Goal: Task Accomplishment & Management: Manage account settings

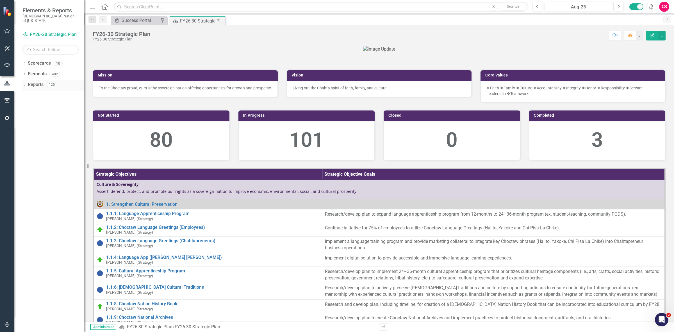
click at [33, 81] on link "Reports" at bounding box center [36, 84] width 16 height 6
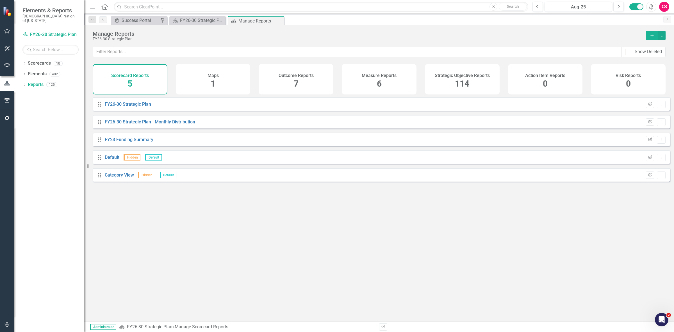
click at [465, 79] on span "114" at bounding box center [462, 84] width 14 height 10
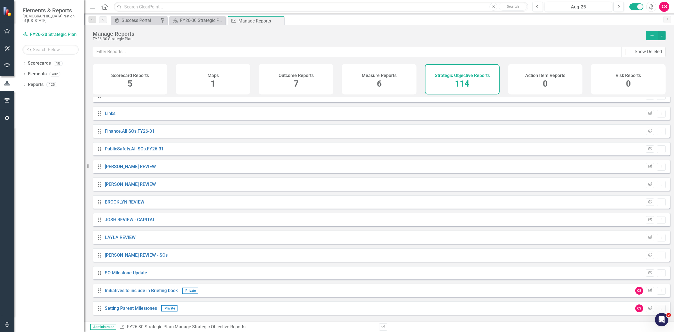
scroll to position [1798, 0]
click at [135, 309] on link "Setting Parent Milestones" at bounding box center [131, 306] width 52 height 5
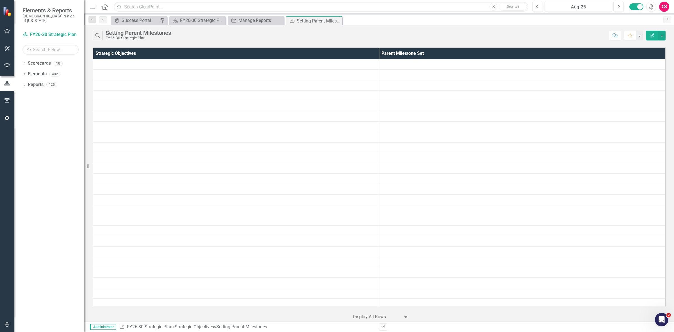
click at [368, 322] on div "Administrator Strategic Objective FY26-30 Strategic Plan » Strategic Objectives…" at bounding box center [379, 326] width 590 height 10
click at [364, 318] on div at bounding box center [377, 317] width 48 height 8
click at [372, 266] on div "10+ rows per page" at bounding box center [381, 269] width 62 height 9
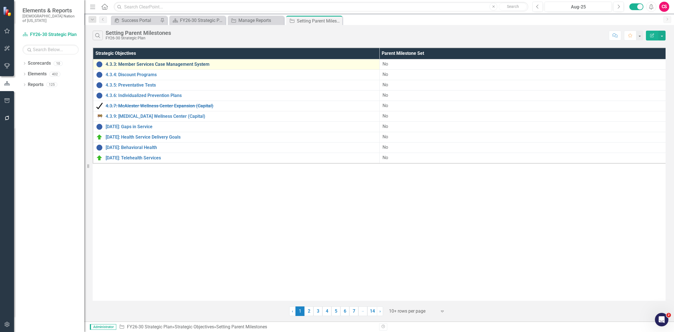
click at [195, 65] on link "4.3.3: Member Services Case Management System" at bounding box center [241, 64] width 271 height 5
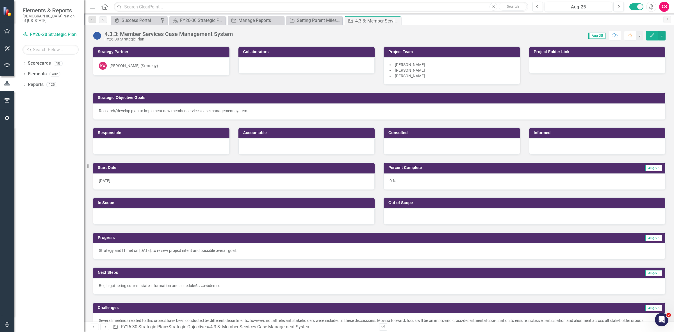
click at [648, 36] on button "Edit" at bounding box center [652, 36] width 12 height 10
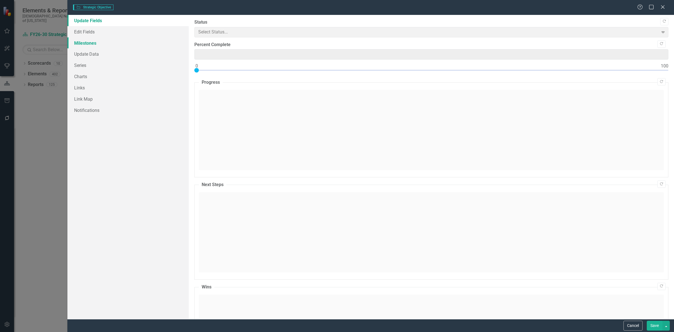
click at [129, 43] on link "Milestones" at bounding box center [127, 42] width 121 height 11
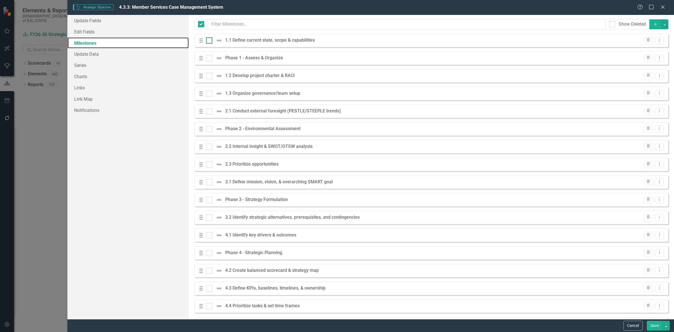
checkbox input "false"
click at [207, 39] on input "checkbox" at bounding box center [208, 39] width 4 height 4
checkbox input "true"
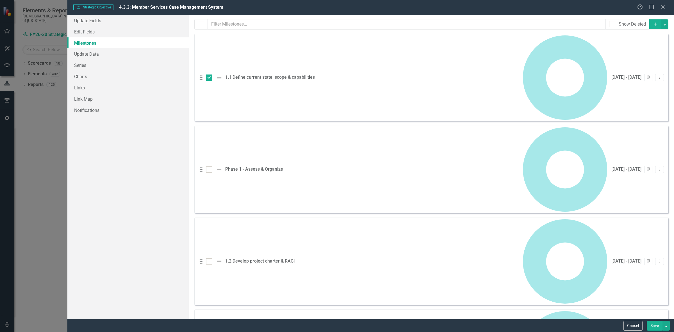
click at [210, 218] on div "Drag 1.2 Develop project charter & RACI [DATE] - [DATE] Trash Dropdown Menu" at bounding box center [431, 262] width 474 height 88
click at [209, 258] on div at bounding box center [209, 261] width 6 height 6
click at [209, 258] on input "checkbox" at bounding box center [208, 260] width 4 height 4
checkbox input "true"
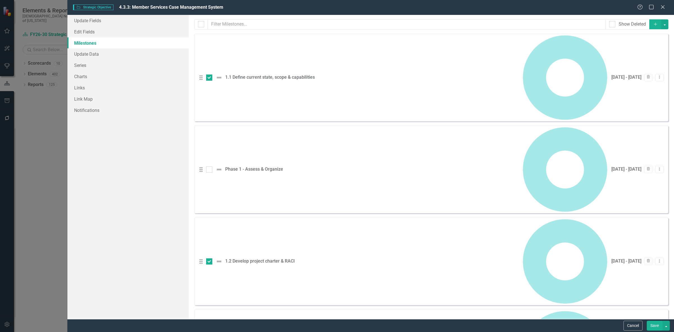
checkbox input "true"
click at [662, 27] on button "button" at bounding box center [665, 24] width 7 height 10
click at [645, 54] on link "Edit Multiple Edit Multiple" at bounding box center [642, 56] width 44 height 10
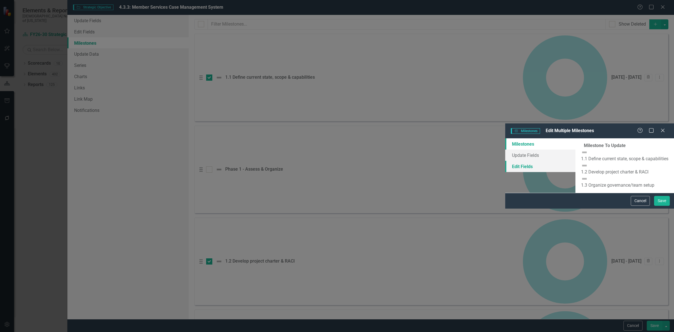
click at [506, 161] on link "Edit Fields" at bounding box center [541, 166] width 70 height 11
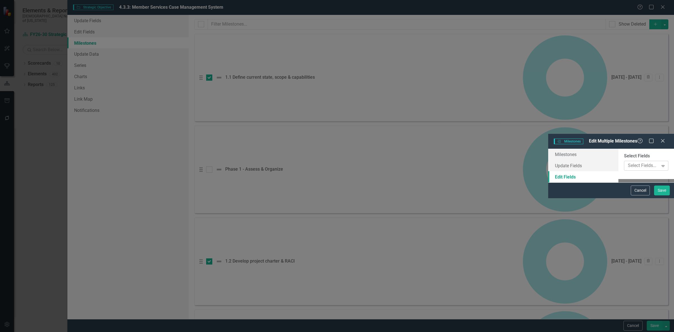
drag, startPoint x: 302, startPoint y: 36, endPoint x: 308, endPoint y: 36, distance: 5.9
click at [626, 161] on div "Select Fields..." at bounding box center [642, 165] width 33 height 9
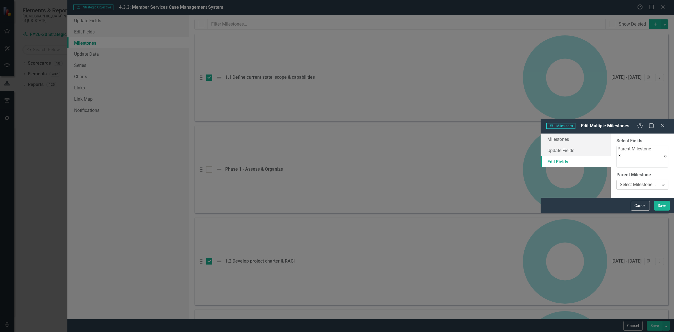
click at [617, 180] on div "Select Milestone... Expand" at bounding box center [643, 185] width 52 height 10
drag, startPoint x: 658, startPoint y: 322, endPoint x: 658, endPoint y: 319, distance: 3.1
click at [658, 210] on button "Save" at bounding box center [662, 206] width 16 height 10
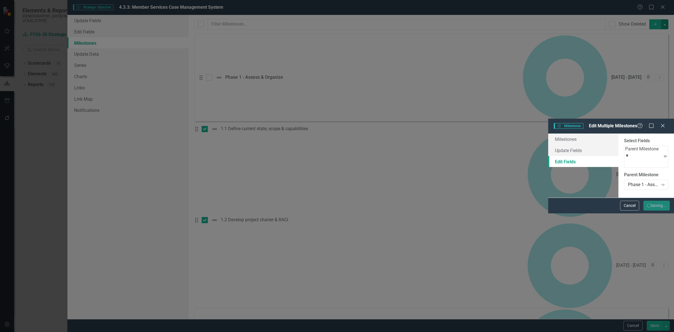
checkbox input "false"
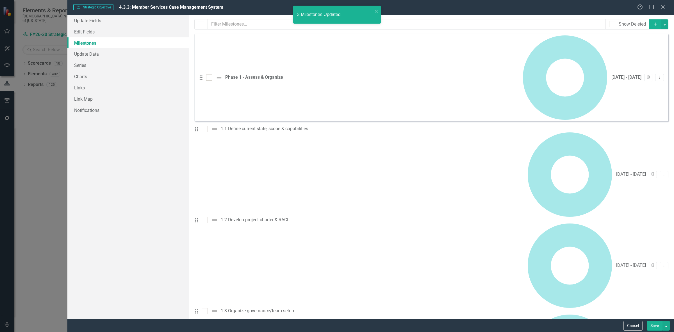
drag, startPoint x: 211, startPoint y: 113, endPoint x: 211, endPoint y: 126, distance: 12.9
checkbox input "true"
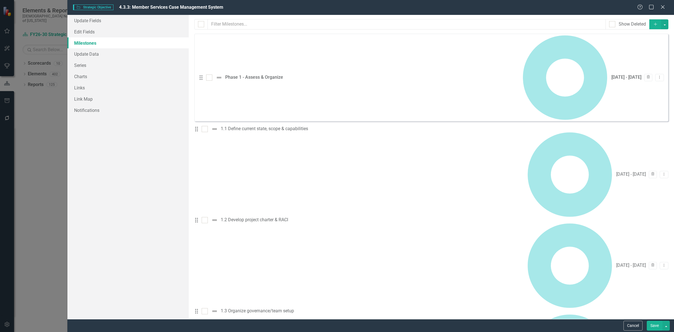
checkbox input "true"
drag, startPoint x: 212, startPoint y: 150, endPoint x: 218, endPoint y: 146, distance: 7.0
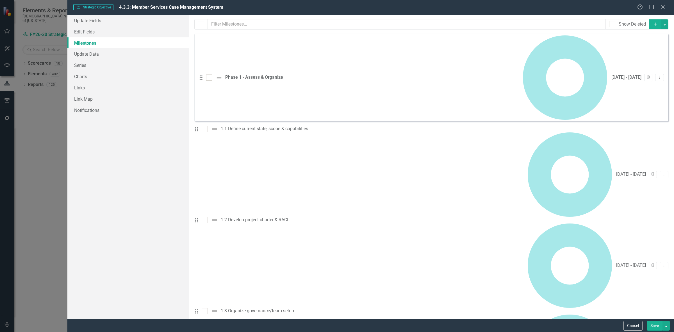
checkbox input "true"
click at [662, 28] on button "button" at bounding box center [665, 24] width 7 height 10
click at [649, 56] on link "Edit Multiple Edit Multiple" at bounding box center [642, 56] width 44 height 10
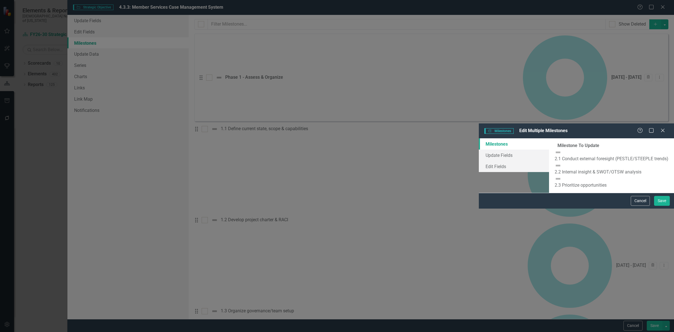
click at [648, 58] on body "Elements & Reports Choctaw Nation of [US_STATE] Scorecard FY26-30 Strategic Pla…" at bounding box center [337, 166] width 674 height 332
click at [479, 161] on link "Edit Fields" at bounding box center [514, 166] width 70 height 11
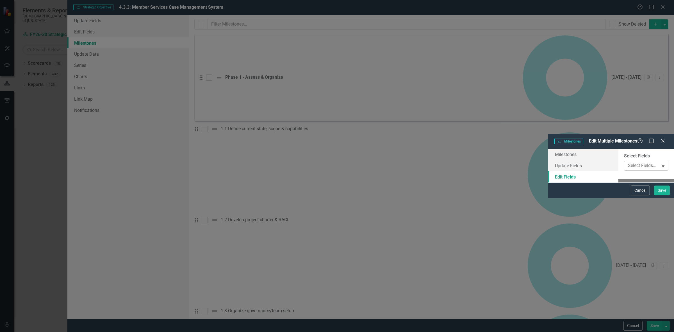
click at [626, 162] on div at bounding box center [642, 166] width 33 height 8
drag, startPoint x: 278, startPoint y: 89, endPoint x: 282, endPoint y: 75, distance: 13.9
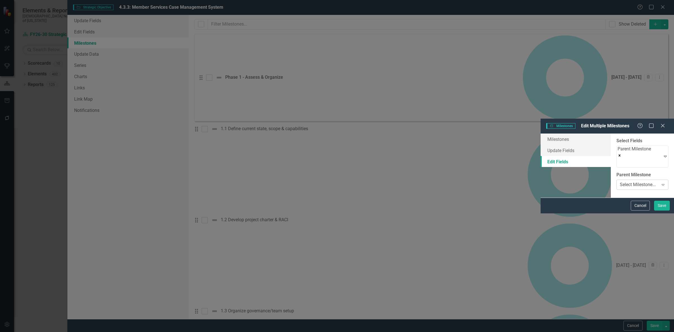
click at [620, 182] on div "Select Milestone..." at bounding box center [638, 185] width 36 height 6
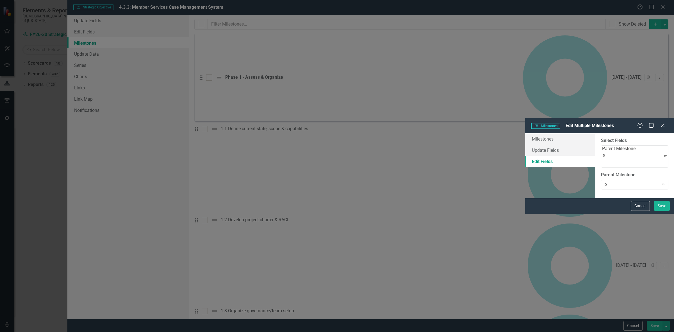
type input "ph"
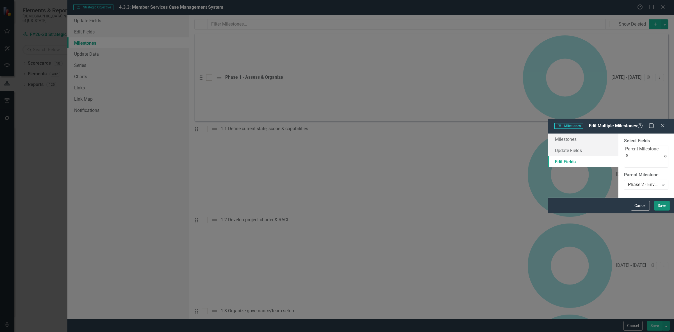
click at [658, 210] on button "Save" at bounding box center [662, 206] width 16 height 10
checkbox input "false"
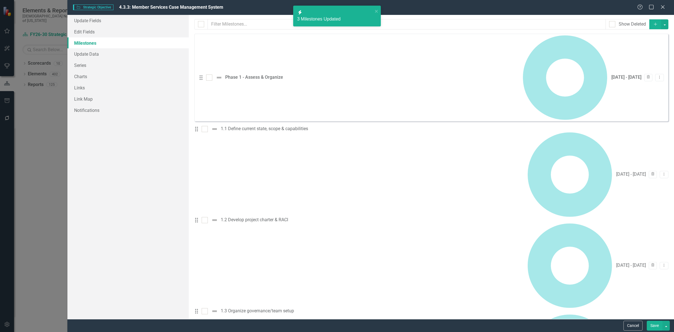
drag, startPoint x: 211, startPoint y: 114, endPoint x: 203, endPoint y: 113, distance: 8.0
checkbox input "true"
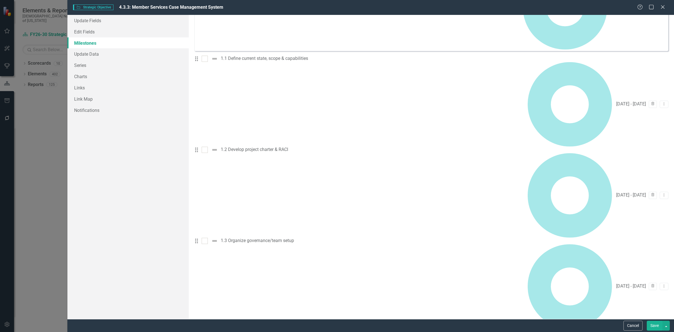
checkbox input "true"
click at [669, 328] on button "button" at bounding box center [666, 326] width 7 height 10
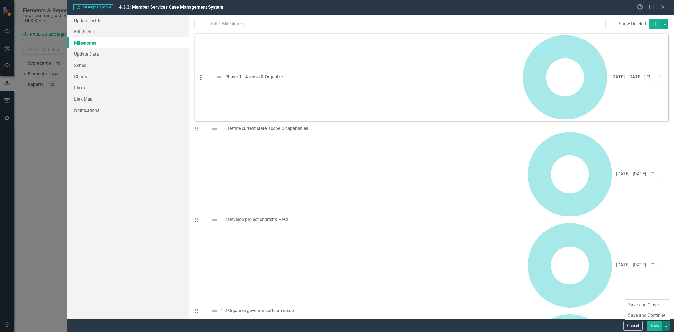
scroll to position [0, 0]
click at [662, 26] on button "button" at bounding box center [665, 24] width 7 height 10
click at [649, 55] on link "Edit Multiple Edit Multiple" at bounding box center [642, 56] width 44 height 10
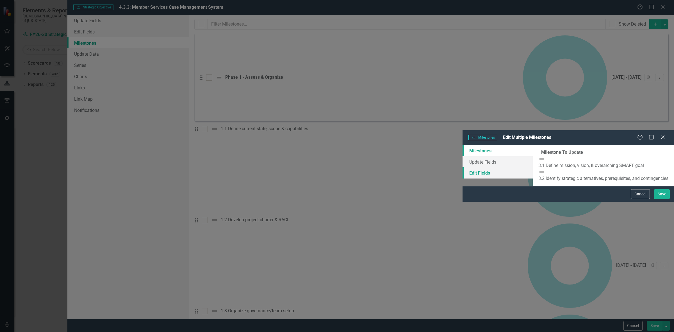
click at [463, 167] on link "Edit Fields" at bounding box center [498, 172] width 70 height 11
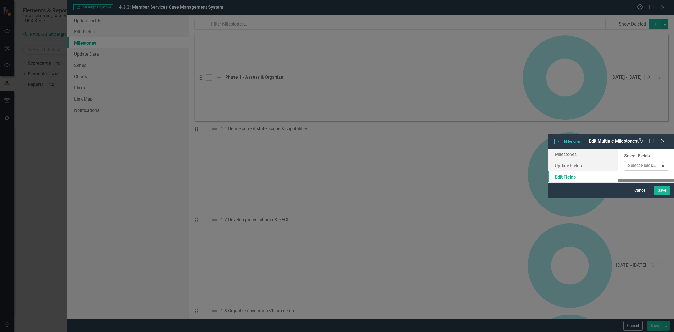
click at [626, 162] on div at bounding box center [642, 166] width 33 height 8
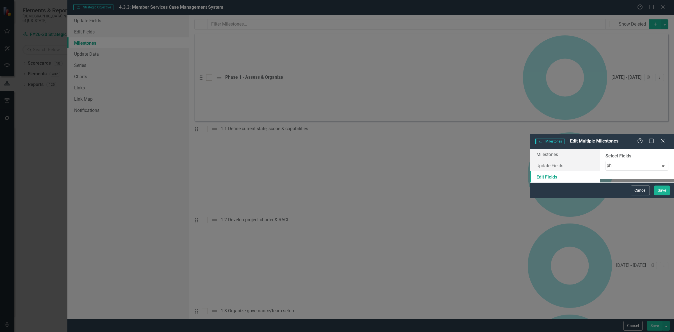
type input "p"
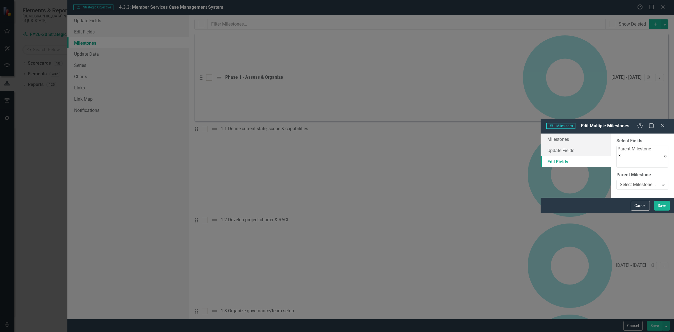
click at [617, 172] on div "Parent Milestone Select Milestone... Expand" at bounding box center [643, 180] width 52 height 17
click at [620, 182] on div "Select Milestone..." at bounding box center [638, 185] width 36 height 6
type input "ph"
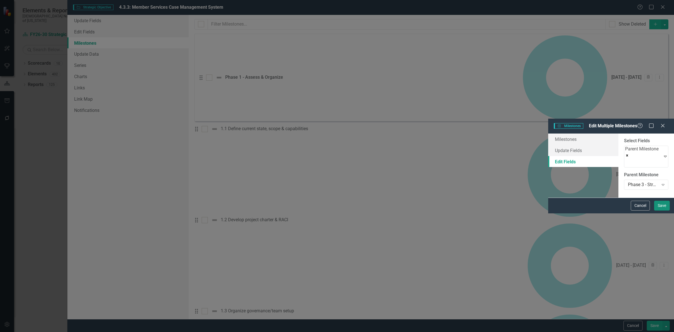
drag, startPoint x: 658, startPoint y: 330, endPoint x: 561, endPoint y: 285, distance: 106.4
click at [658, 210] on button "Save" at bounding box center [662, 206] width 16 height 10
checkbox input "false"
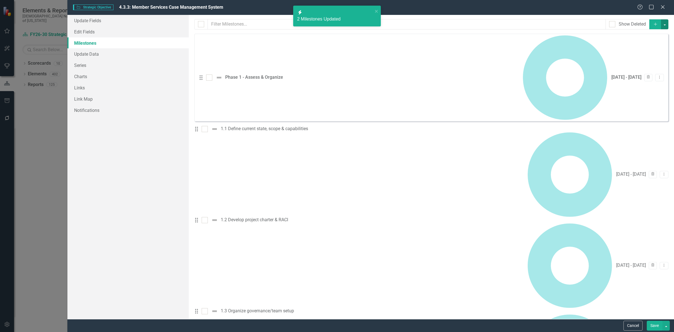
scroll to position [70, 0]
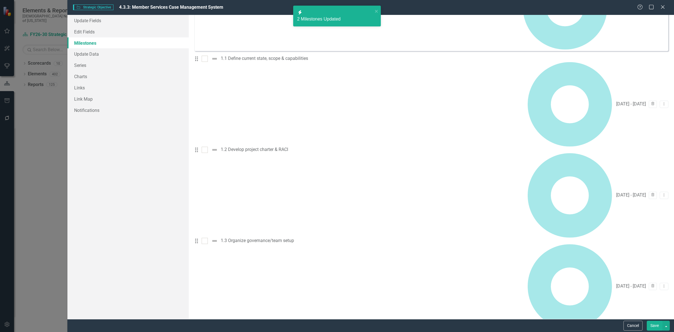
checkbox input "true"
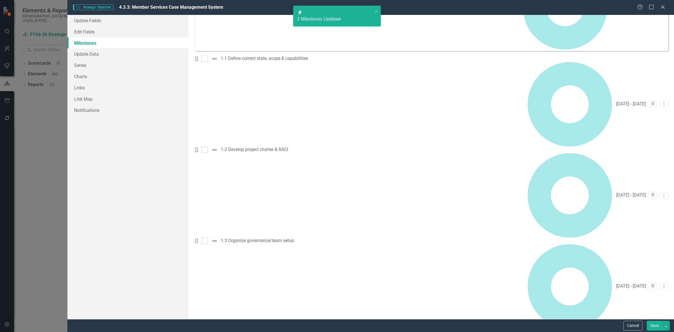
checkbox input "true"
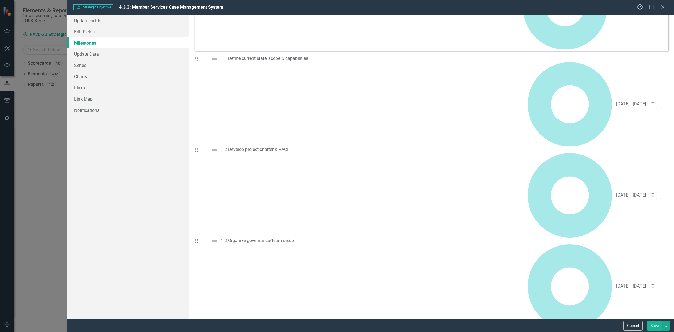
checkbox input "true"
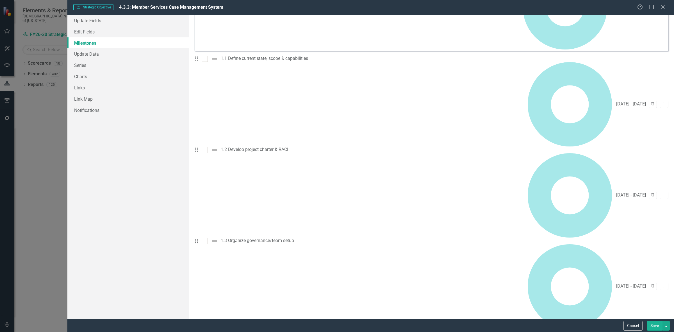
checkbox input "true"
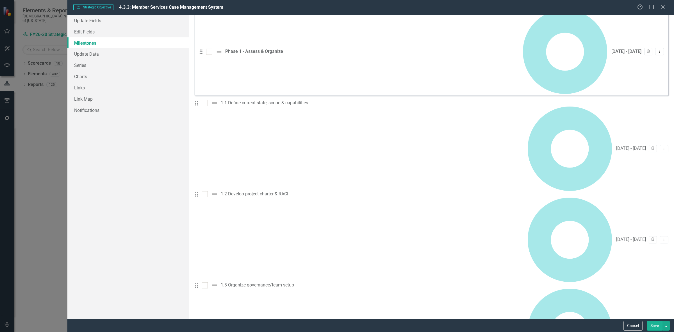
scroll to position [0, 0]
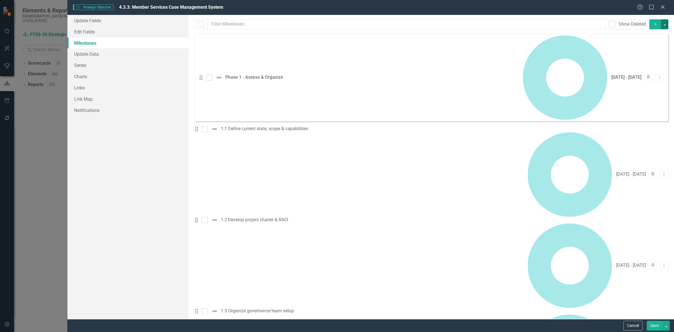
click at [664, 24] on button "button" at bounding box center [665, 24] width 7 height 10
click at [642, 54] on link "Edit Multiple Edit Multiple" at bounding box center [642, 56] width 44 height 10
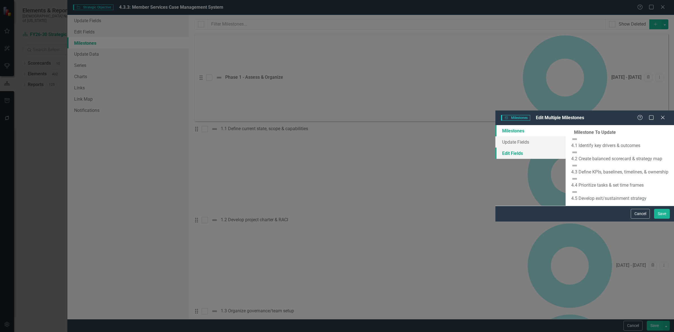
click at [496, 125] on div "Milestones Update Fields Edit Fields" at bounding box center [531, 142] width 70 height 34
click at [496, 148] on link "Edit Fields" at bounding box center [531, 153] width 70 height 11
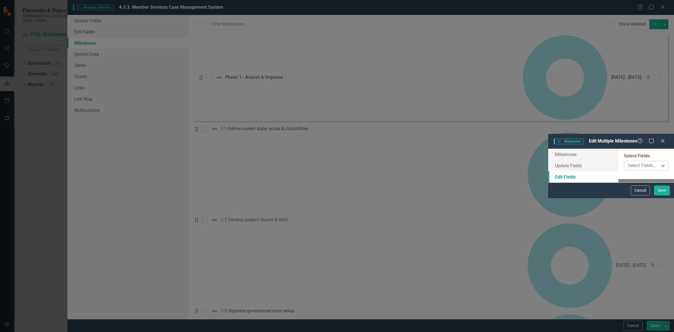
click at [624, 161] on div "Select Fields... Expand" at bounding box center [646, 166] width 44 height 10
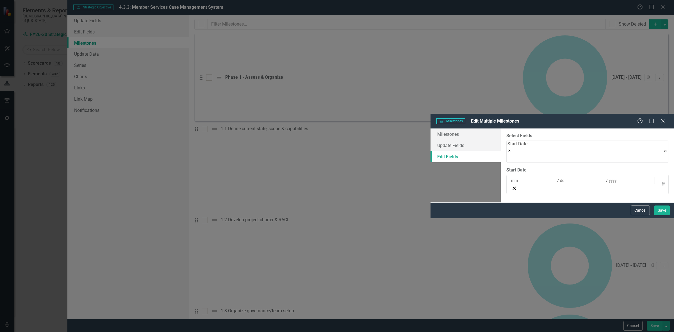
drag, startPoint x: 290, startPoint y: 90, endPoint x: 289, endPoint y: 86, distance: 4.3
click at [501, 128] on div "ClearPoint Can Do More! How ClearPoint Can Help Close Enterprise plans can auto…" at bounding box center [587, 165] width 173 height 74
click at [508, 149] on icon "Remove Start Date" at bounding box center [510, 151] width 4 height 4
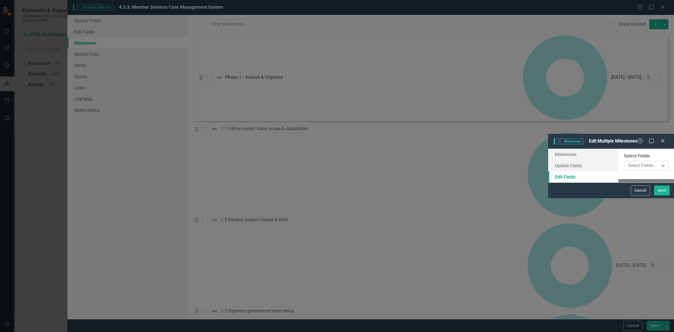
click at [626, 162] on div at bounding box center [642, 166] width 33 height 8
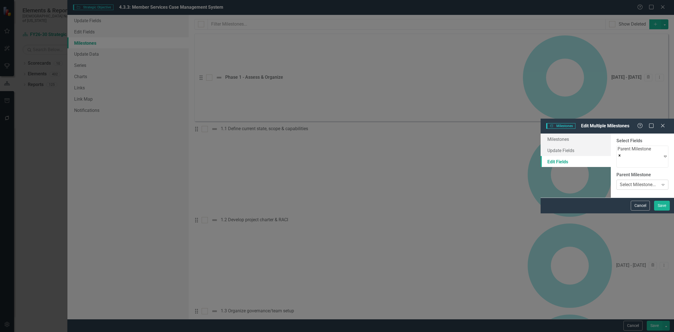
click at [620, 182] on div "Select Milestone..." at bounding box center [638, 185] width 36 height 6
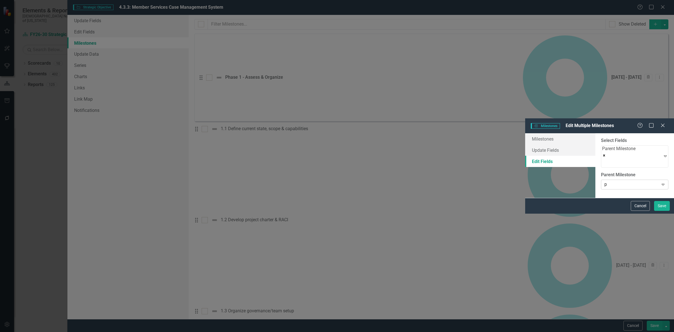
type input "ph"
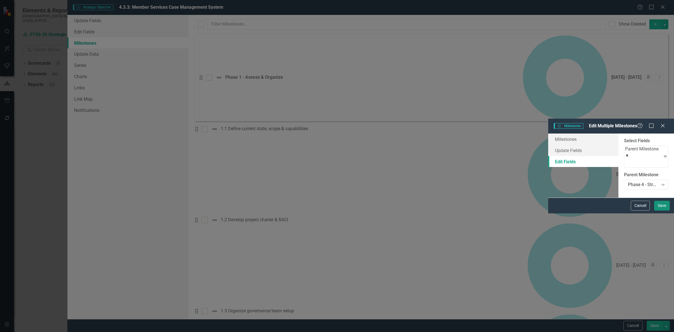
click at [660, 210] on button "Save" at bounding box center [662, 206] width 16 height 10
checkbox input "false"
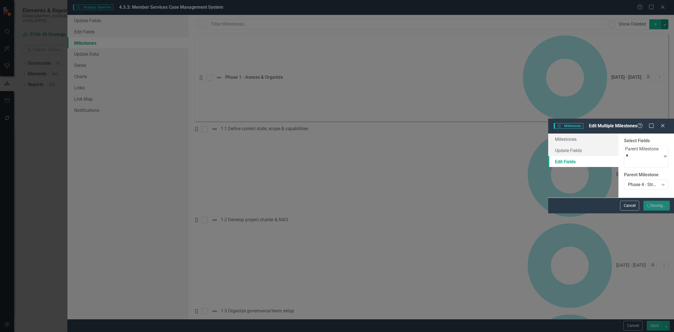
checkbox input "false"
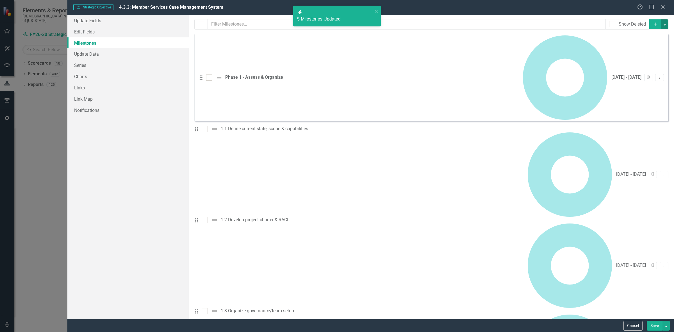
scroll to position [144, 0]
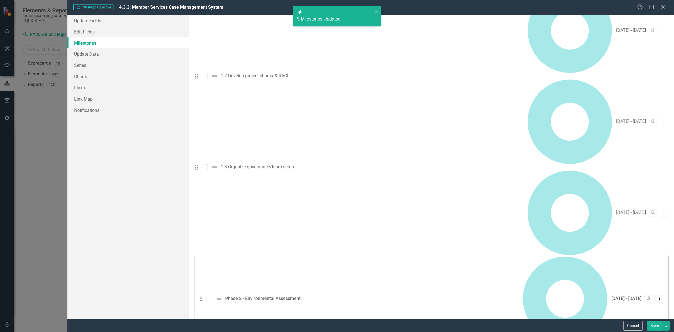
checkbox input "true"
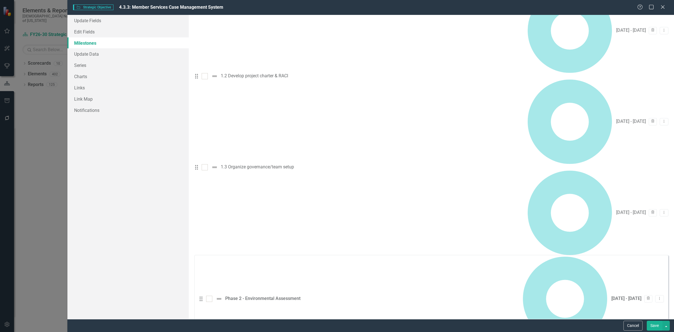
drag, startPoint x: 212, startPoint y: 234, endPoint x: 209, endPoint y: 236, distance: 4.1
checkbox input "true"
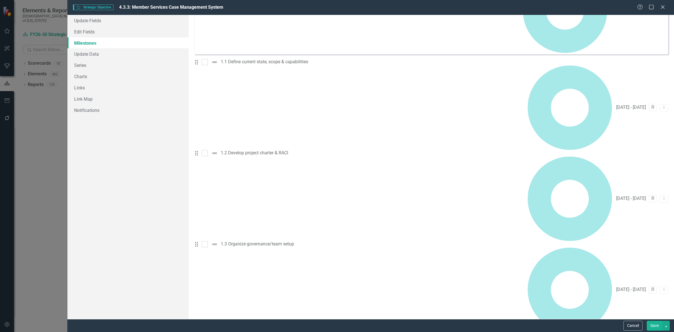
scroll to position [0, 0]
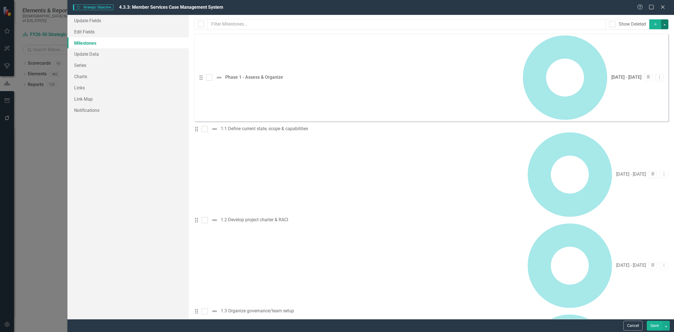
click at [664, 27] on button "button" at bounding box center [665, 24] width 7 height 10
click at [651, 58] on link "Edit Multiple Edit Multiple" at bounding box center [642, 56] width 44 height 10
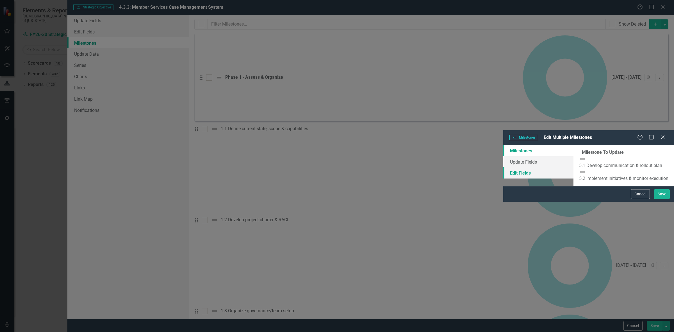
click at [504, 167] on link "Edit Fields" at bounding box center [539, 172] width 70 height 11
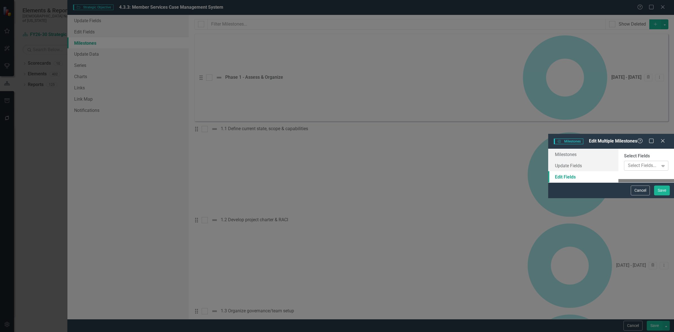
click at [626, 162] on div at bounding box center [642, 166] width 33 height 8
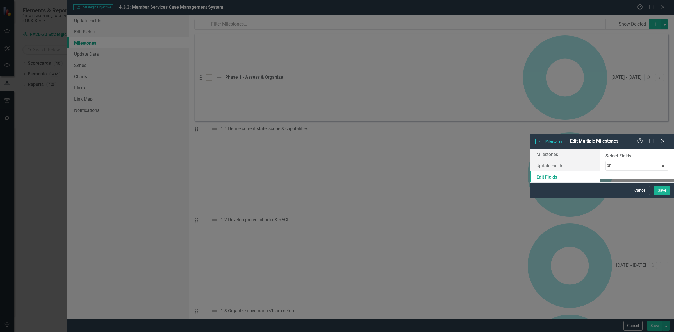
type input "p"
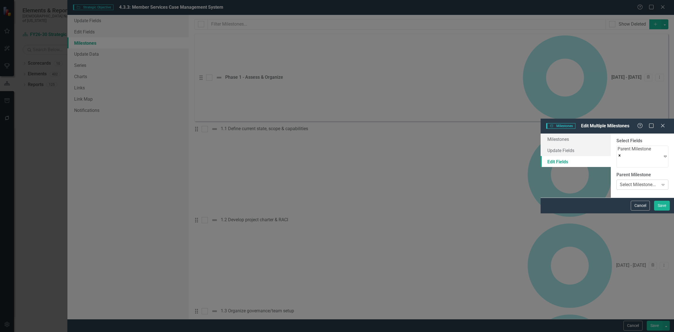
click at [620, 182] on div "Select Milestone..." at bounding box center [638, 185] width 36 height 6
type input "ph"
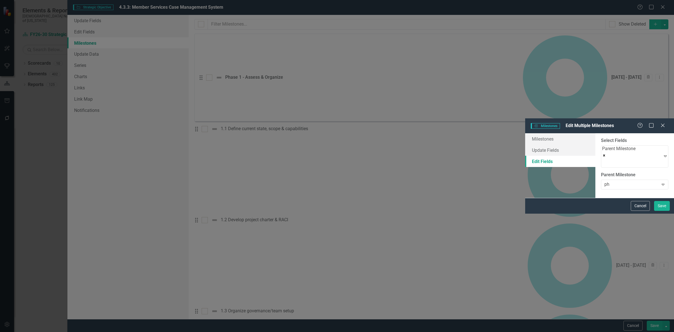
drag, startPoint x: 282, startPoint y: 113, endPoint x: 318, endPoint y: 126, distance: 38.5
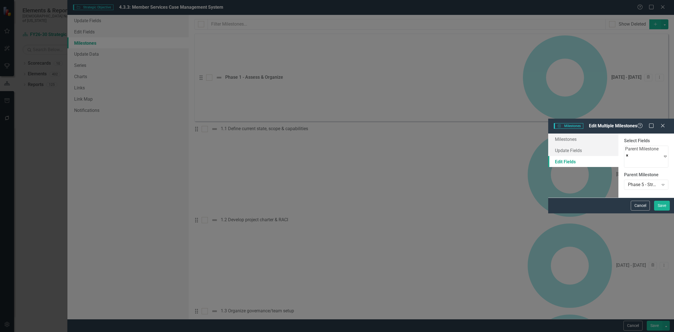
click at [660, 198] on div "ClearPoint Can Do More! How ClearPoint Can Help Close Enterprise plans can auto…" at bounding box center [647, 165] width 56 height 64
click at [659, 210] on button "Save" at bounding box center [662, 206] width 16 height 10
checkbox input "false"
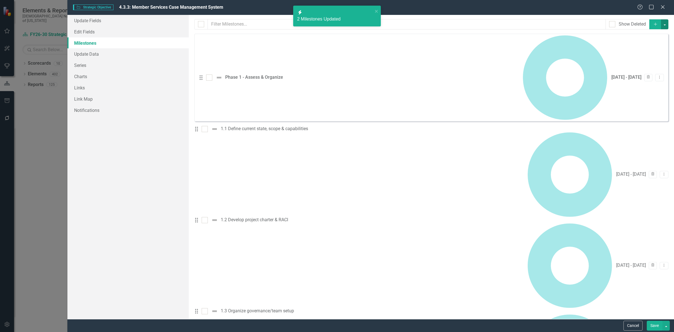
scroll to position [144, 0]
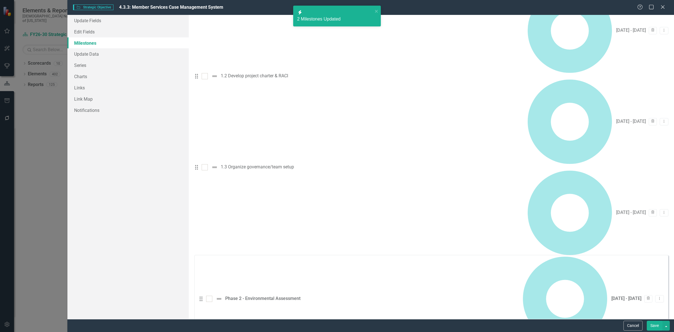
checkbox input "true"
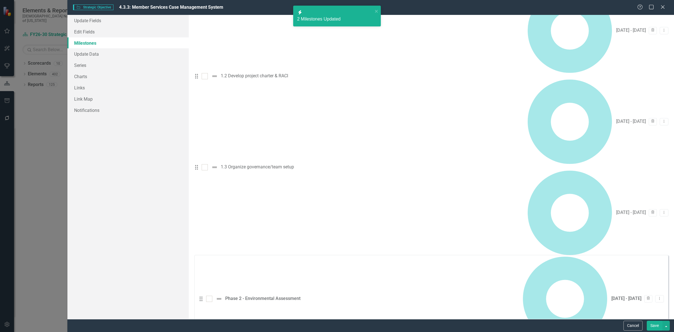
checkbox input "true"
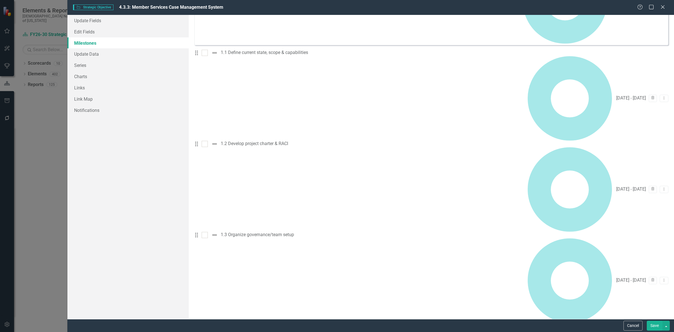
scroll to position [0, 0]
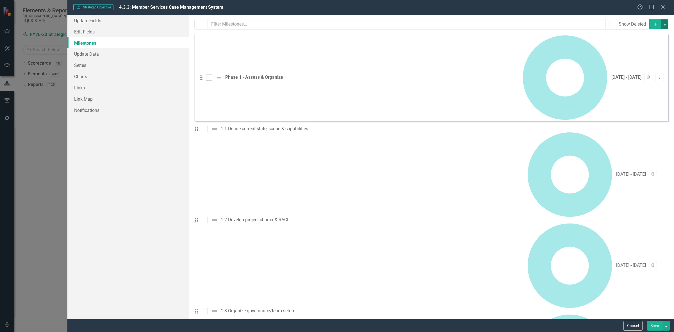
click at [662, 24] on button "button" at bounding box center [665, 24] width 7 height 10
click at [644, 55] on link "Edit Multiple Edit Multiple" at bounding box center [642, 56] width 44 height 10
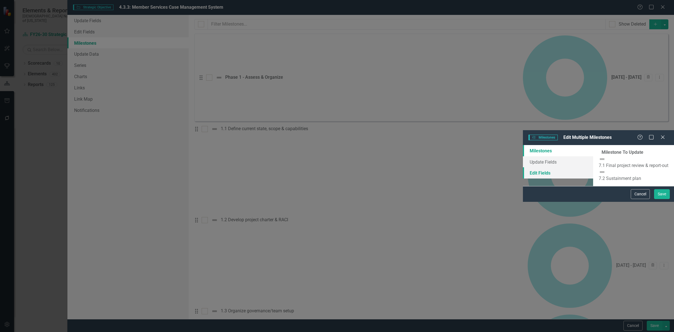
click at [523, 167] on link "Edit Fields" at bounding box center [558, 172] width 70 height 11
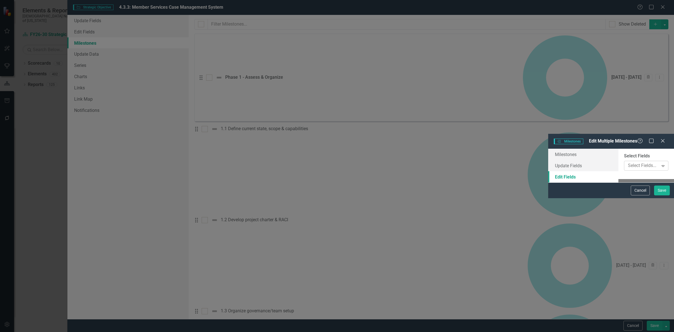
click at [626, 162] on div at bounding box center [642, 166] width 33 height 8
drag, startPoint x: 274, startPoint y: 91, endPoint x: 275, endPoint y: 85, distance: 6.0
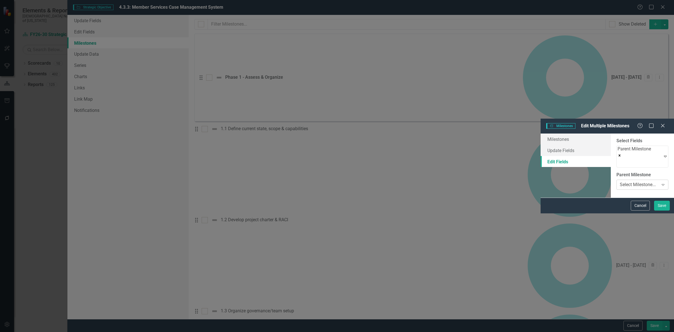
click at [620, 182] on div "Select Milestone..." at bounding box center [638, 185] width 36 height 6
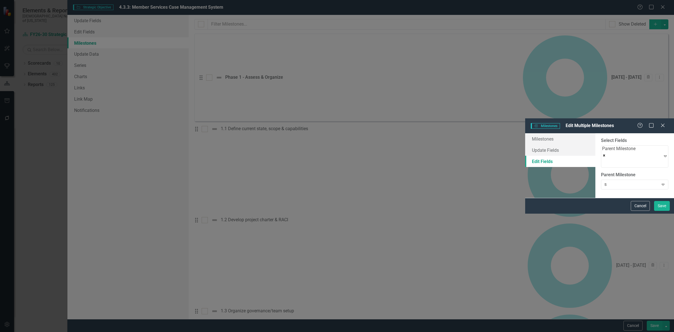
type input "so"
click at [389, 332] on div "SO Completion" at bounding box center [337, 336] width 674 height 9
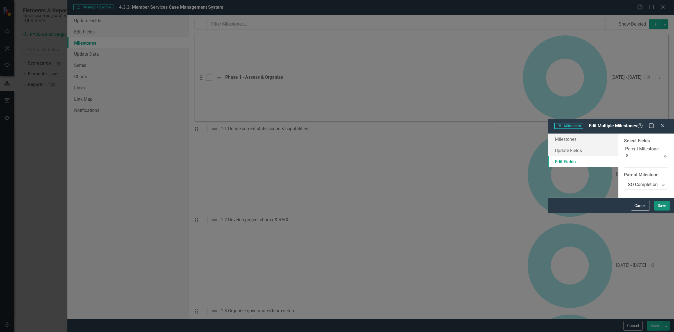
click at [662, 210] on button "Save" at bounding box center [662, 206] width 16 height 10
checkbox input "false"
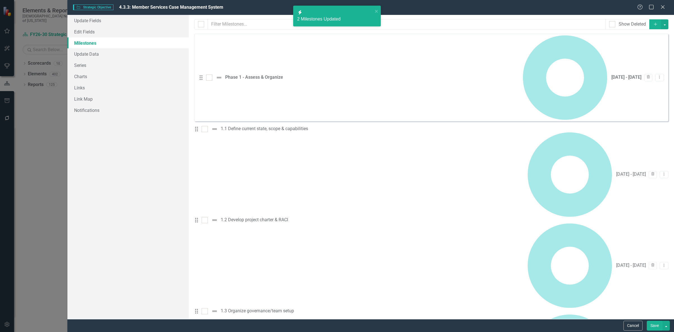
click at [652, 327] on button "Save" at bounding box center [655, 326] width 16 height 10
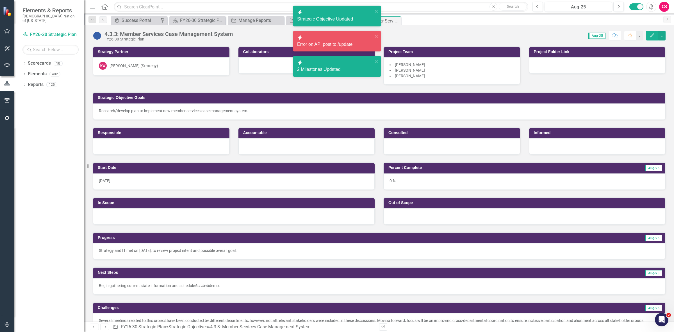
click at [340, 60] on div "icon.bolt 2 Milestones Updated" at bounding box center [335, 66] width 76 height 13
drag, startPoint x: 339, startPoint y: 34, endPoint x: 337, endPoint y: 6, distance: 28.2
click at [339, 35] on div "icon.bolt Error on API post to /update" at bounding box center [335, 41] width 76 height 13
drag, startPoint x: 336, startPoint y: 9, endPoint x: 320, endPoint y: 15, distance: 17.7
click at [320, 16] on div "Strategic Objective Updated" at bounding box center [335, 19] width 76 height 6
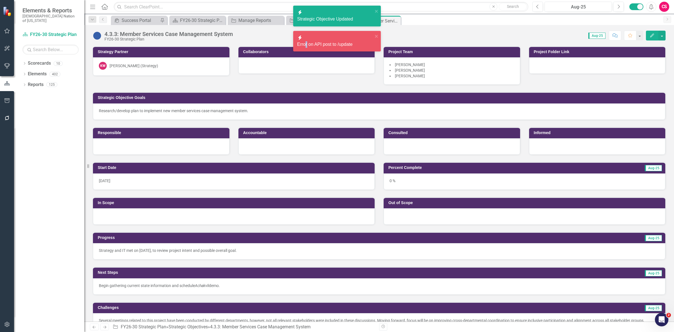
click at [315, 35] on div "icon.bolt Error on API post to /update" at bounding box center [335, 41] width 76 height 13
click at [316, 16] on div "Strategic Objective Updated" at bounding box center [335, 19] width 76 height 6
click at [372, 35] on div "icon.bolt Error on API post to /update" at bounding box center [335, 41] width 76 height 13
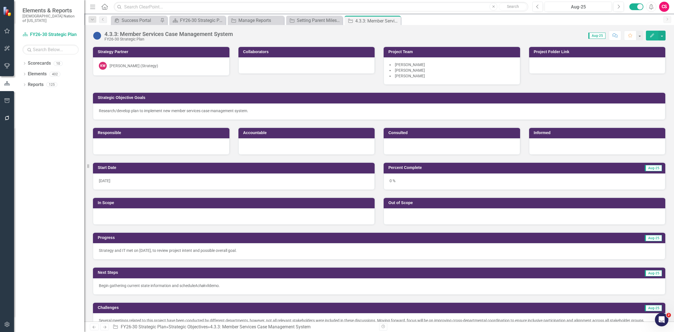
click at [308, 16] on div "icon.bolt Error on API post to /update" at bounding box center [337, 18] width 90 height 28
click at [308, 20] on div "Setting Parent Milestones" at bounding box center [315, 20] width 37 height 7
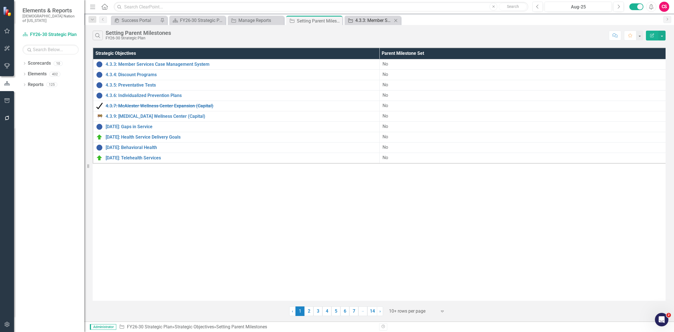
click at [368, 23] on div "4.3.3: Member Services Case Management System" at bounding box center [373, 20] width 37 height 7
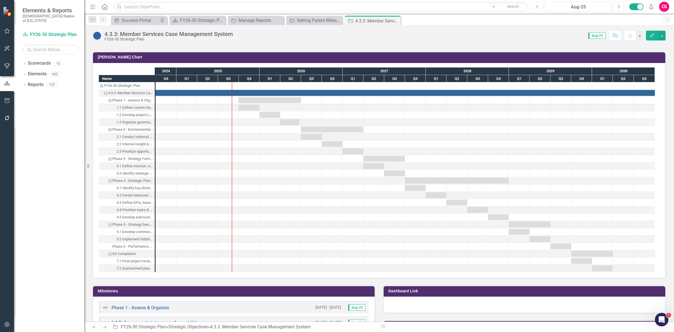
scroll to position [386, 0]
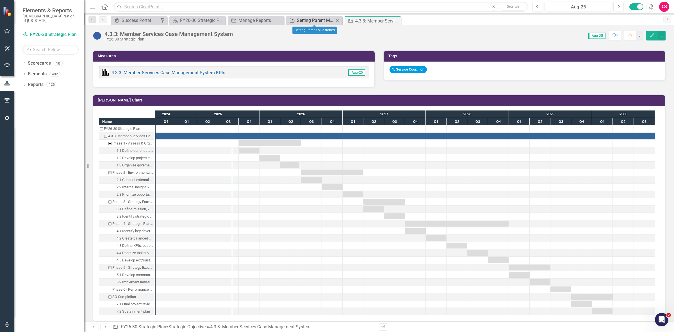
click at [293, 17] on div "Strategic Objective" at bounding box center [291, 20] width 7 height 7
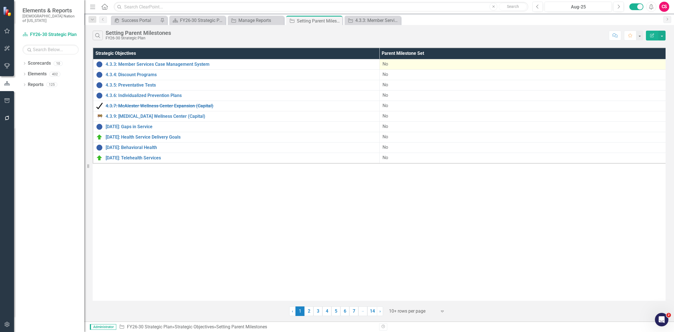
click at [414, 61] on td "No" at bounding box center [523, 64] width 287 height 10
click at [414, 61] on div "No" at bounding box center [523, 64] width 281 height 6
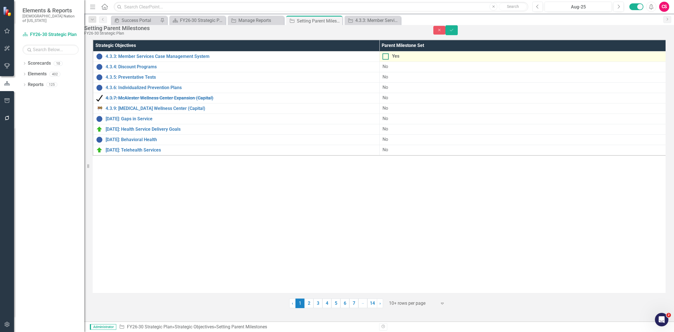
click at [402, 60] on div "Yes" at bounding box center [523, 56] width 281 height 6
click at [386, 57] on input "Yes" at bounding box center [385, 55] width 4 height 4
checkbox input "true"
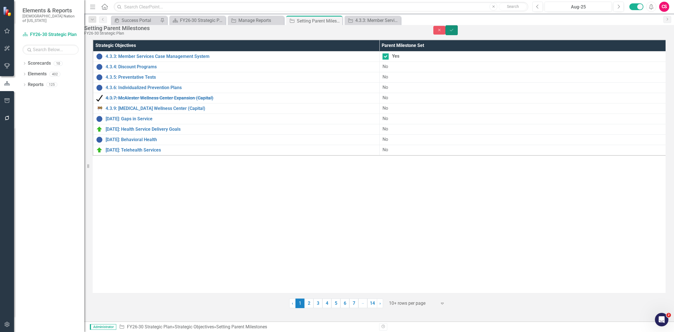
click at [454, 32] on icon "Save" at bounding box center [451, 30] width 5 height 4
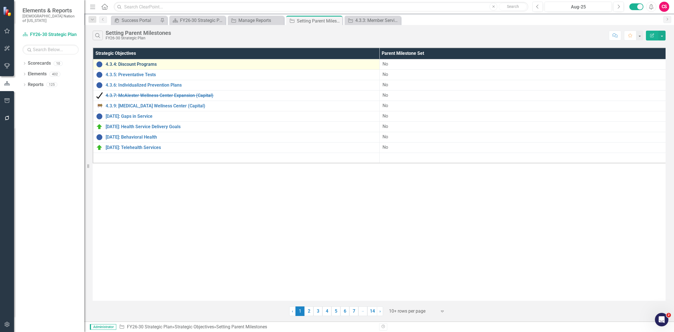
click at [128, 64] on link "4.3.4: Discount Programs" at bounding box center [241, 64] width 271 height 5
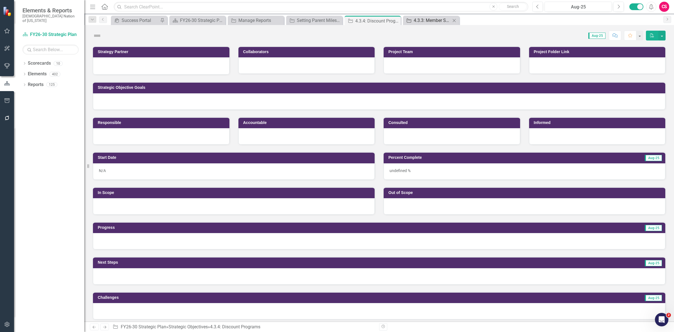
click at [431, 17] on div "4.3.3: Member Services Case Management System" at bounding box center [432, 20] width 37 height 7
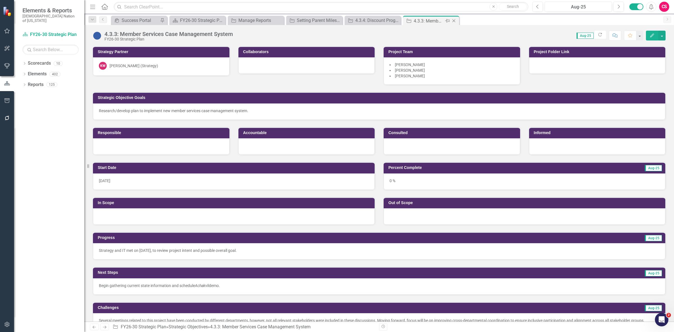
click at [455, 21] on icon "Close" at bounding box center [454, 21] width 6 height 4
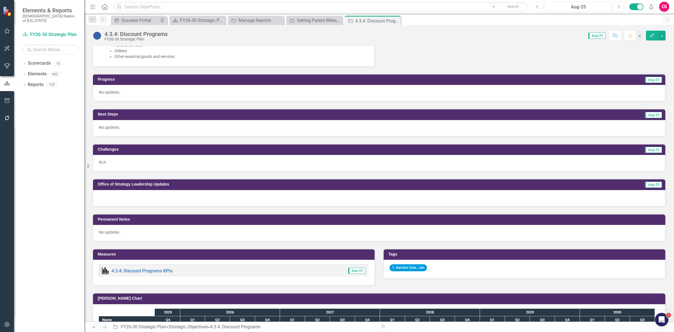
scroll to position [492, 0]
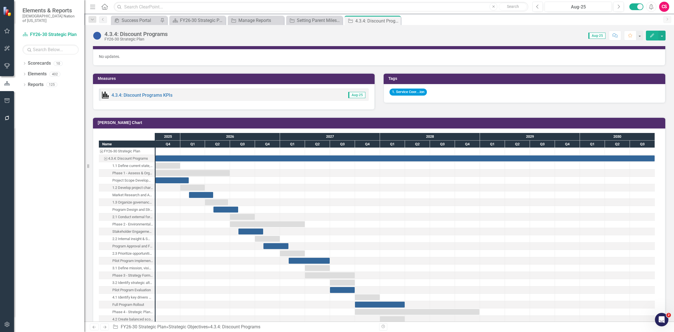
click at [648, 34] on button "Edit" at bounding box center [652, 36] width 12 height 10
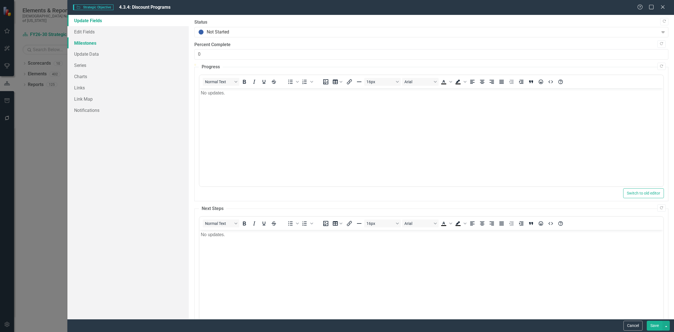
scroll to position [0, 0]
click at [115, 42] on link "Milestones" at bounding box center [127, 42] width 121 height 11
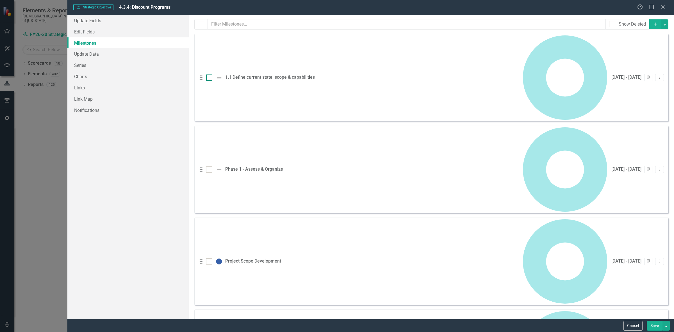
click at [207, 74] on input "checkbox" at bounding box center [208, 76] width 4 height 4
checkbox input "true"
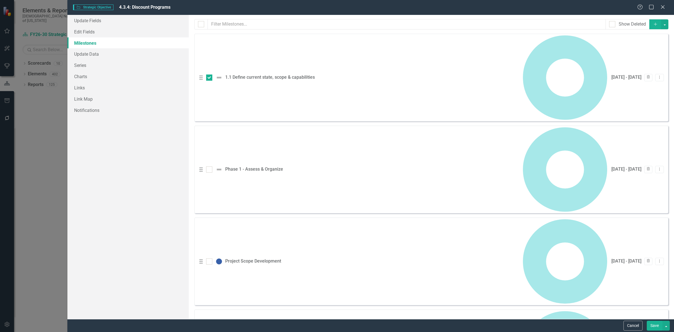
checkbox input "true"
click at [664, 24] on button "button" at bounding box center [665, 24] width 7 height 10
click at [644, 54] on link "Edit Multiple Edit Multiple" at bounding box center [642, 56] width 44 height 10
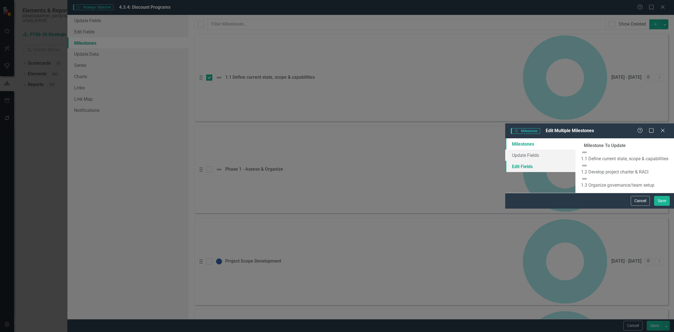
click at [506, 161] on link "Edit Fields" at bounding box center [541, 166] width 70 height 11
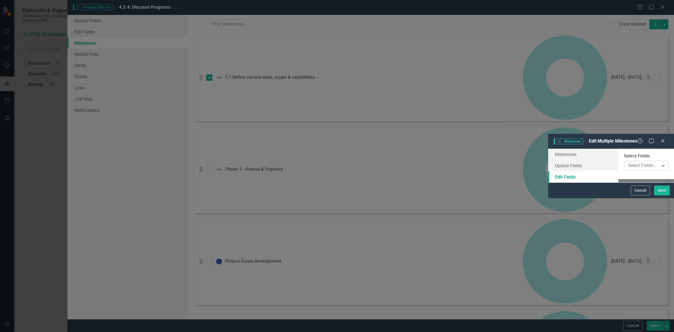
drag, startPoint x: 261, startPoint y: 38, endPoint x: 269, endPoint y: 33, distance: 9.7
click at [619, 149] on div "ClearPoint Can Do More! How ClearPoint Can Help Close Enterprise plans can auto…" at bounding box center [647, 164] width 56 height 30
click at [626, 162] on div at bounding box center [642, 166] width 33 height 8
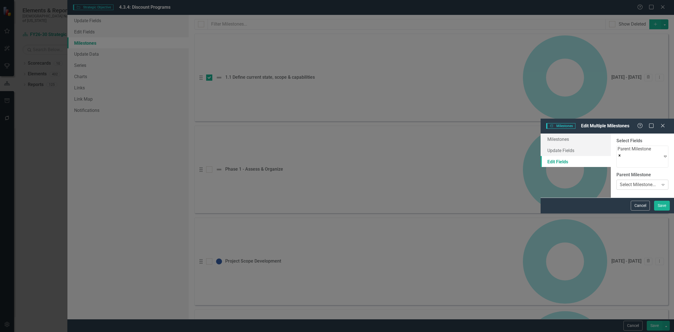
click at [617, 180] on div "Select Milestone... Expand" at bounding box center [643, 185] width 52 height 10
click at [656, 210] on button "Save" at bounding box center [662, 206] width 16 height 10
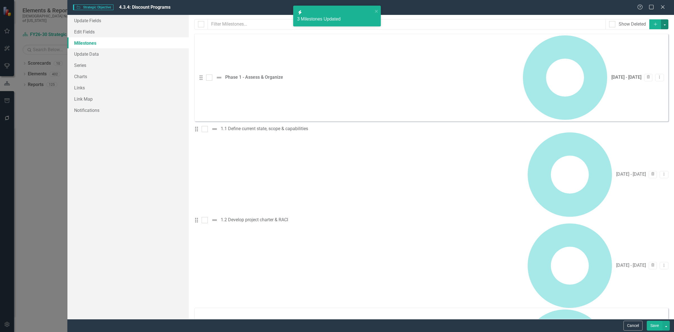
checkbox input "false"
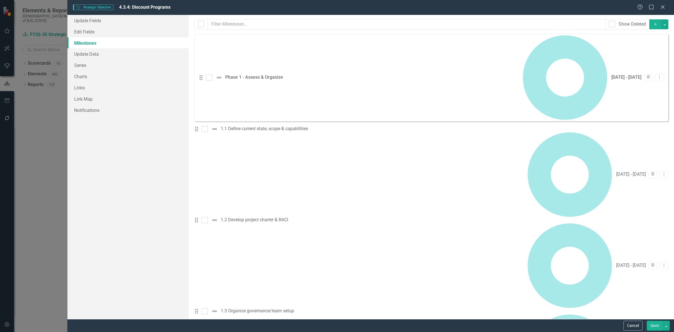
checkbox input "true"
drag, startPoint x: 208, startPoint y: 221, endPoint x: 208, endPoint y: 212, distance: 8.4
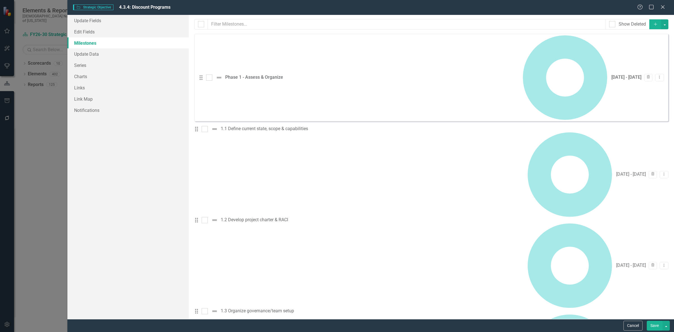
checkbox input "true"
drag, startPoint x: 211, startPoint y: 255, endPoint x: 216, endPoint y: 254, distance: 5.2
checkbox input "true"
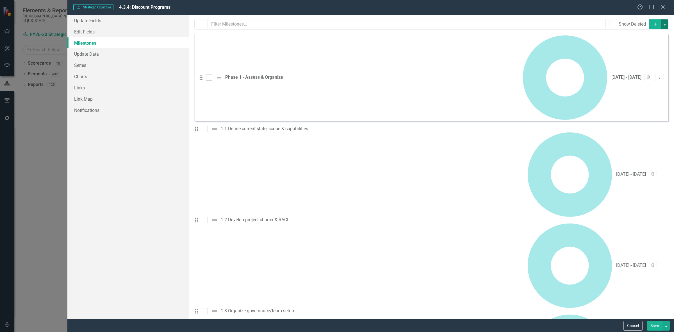
click at [662, 27] on button "button" at bounding box center [665, 24] width 7 height 10
click at [650, 52] on link "Edit Multiple Edit Multiple" at bounding box center [642, 56] width 44 height 10
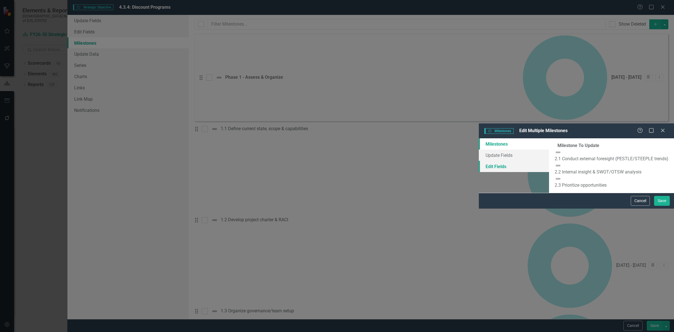
click at [479, 161] on link "Edit Fields" at bounding box center [514, 166] width 70 height 11
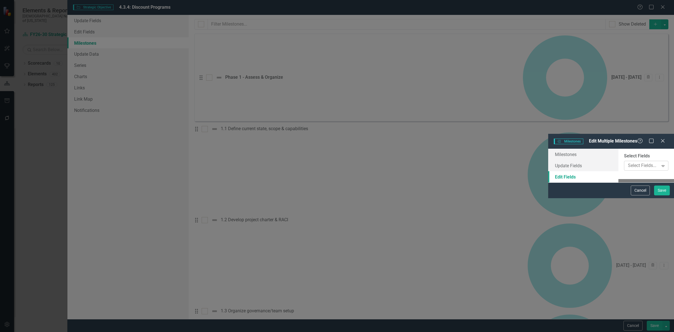
click at [626, 162] on div at bounding box center [642, 166] width 33 height 8
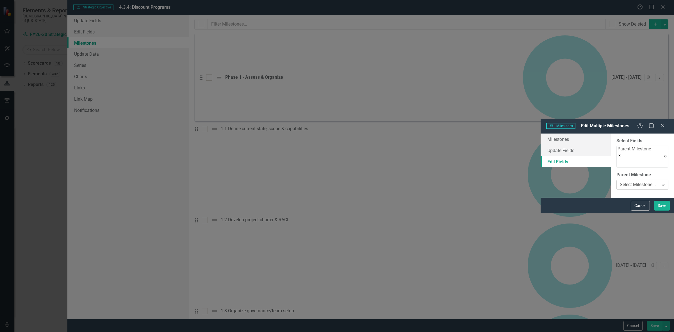
click at [620, 182] on div "Select Milestone..." at bounding box center [638, 185] width 36 height 6
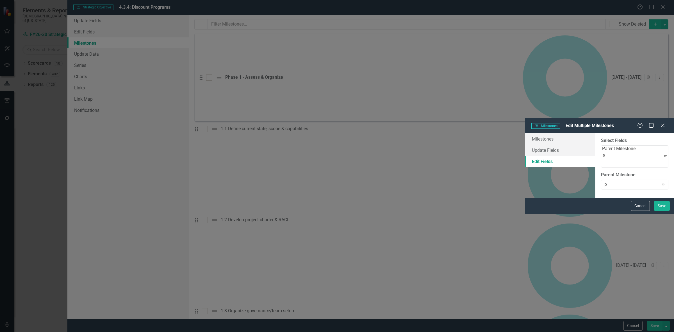
type input "ph"
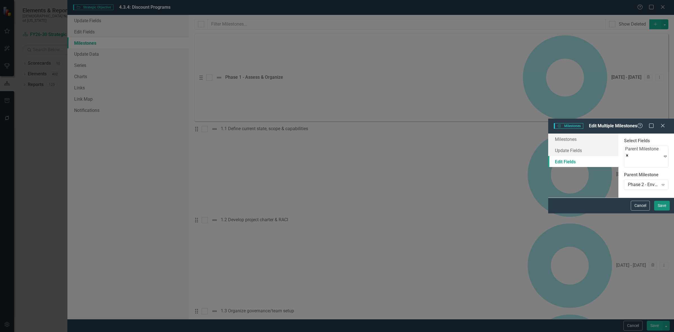
drag, startPoint x: 657, startPoint y: 324, endPoint x: 647, endPoint y: 302, distance: 24.0
click at [652, 213] on form "Milestones Milestones Edit Multiple Milestones Help Maximize Close Milestones U…" at bounding box center [612, 166] width 126 height 95
click at [655, 210] on button "Save" at bounding box center [662, 206] width 16 height 10
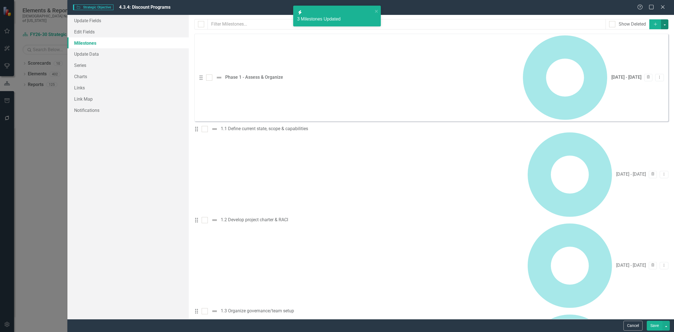
checkbox input "false"
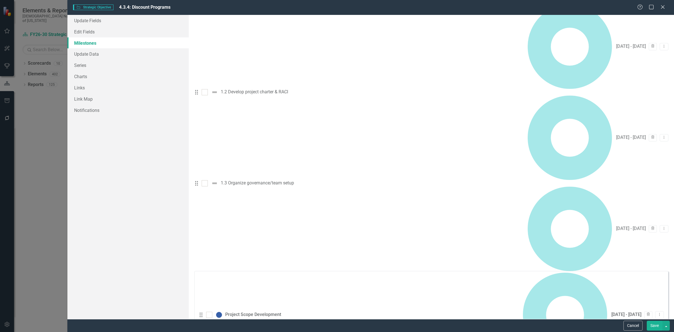
scroll to position [141, 0]
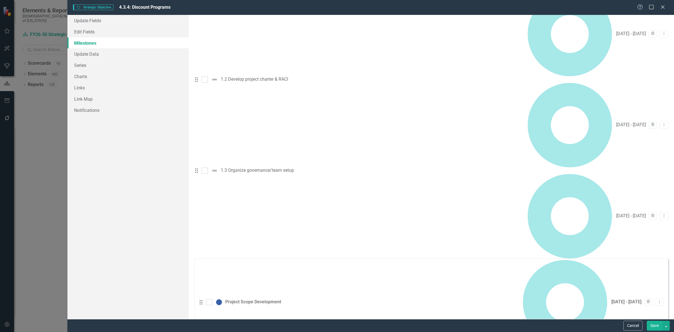
checkbox input "true"
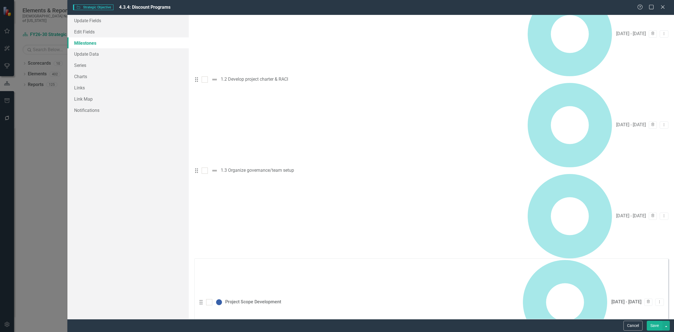
checkbox input "true"
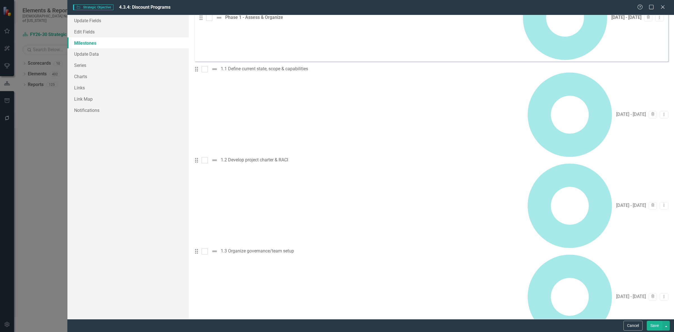
scroll to position [0, 0]
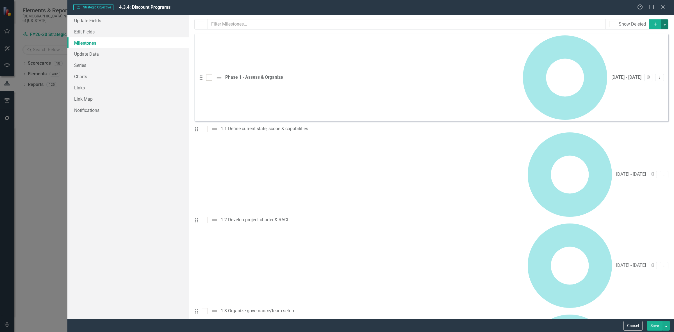
click at [662, 24] on button "button" at bounding box center [665, 24] width 7 height 10
click at [645, 56] on link "Edit Multiple Edit Multiple" at bounding box center [642, 56] width 44 height 10
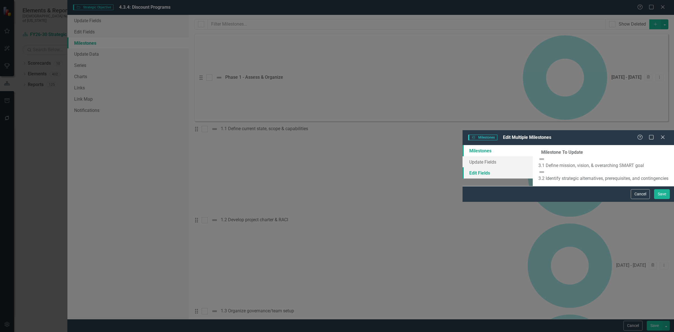
click at [463, 167] on link "Edit Fields" at bounding box center [498, 172] width 70 height 11
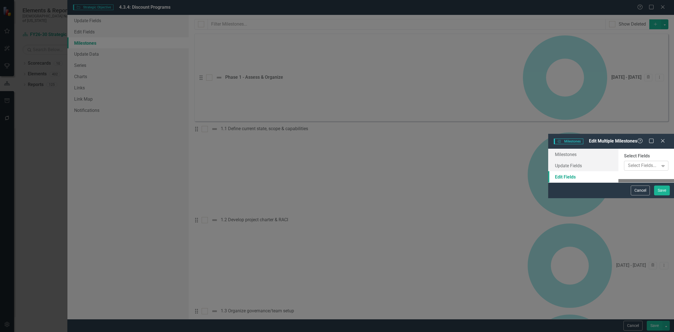
click at [626, 162] on div at bounding box center [642, 166] width 33 height 8
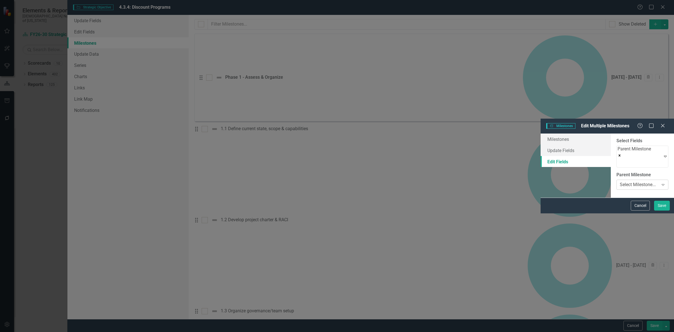
drag, startPoint x: 280, startPoint y: 69, endPoint x: 280, endPoint y: 65, distance: 3.7
click at [611, 133] on div "ClearPoint Can Do More! How ClearPoint Can Help Close Enterprise plans can auto…" at bounding box center [642, 165] width 63 height 64
click at [620, 182] on div "Select Milestone..." at bounding box center [638, 185] width 36 height 6
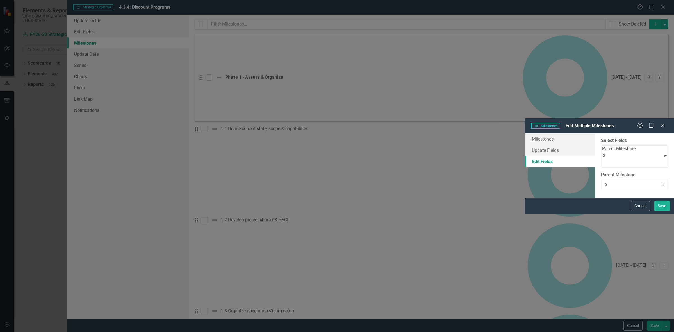
type input "ph"
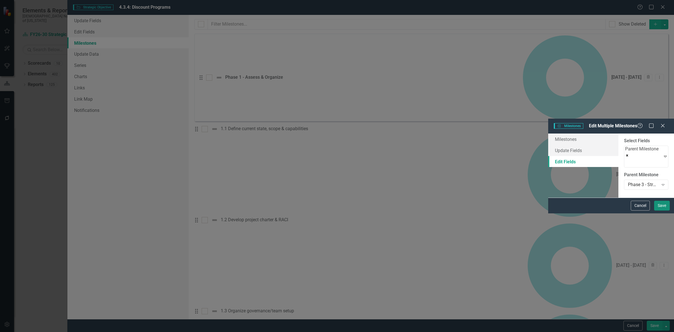
click at [664, 210] on button "Save" at bounding box center [662, 206] width 16 height 10
checkbox input "false"
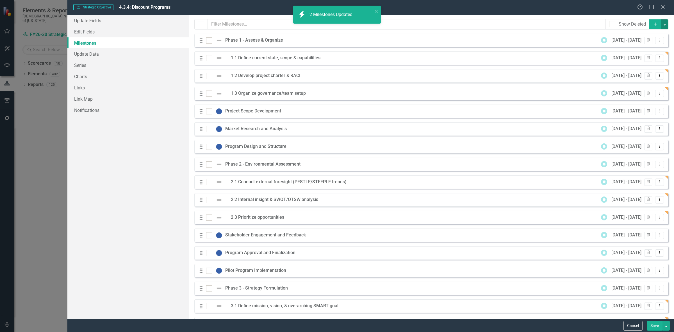
scroll to position [70, 0]
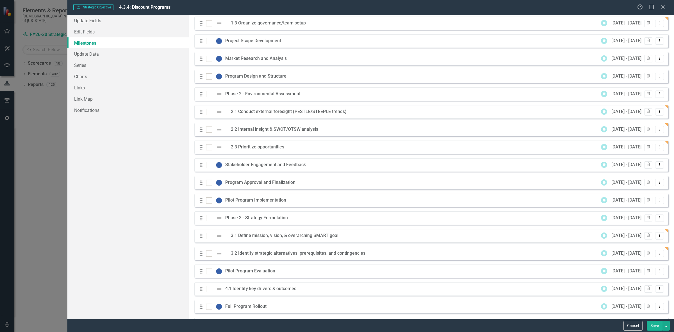
click at [665, 11] on div "Strategic Objective Strategic Objective 4.3.4: Discount Programs Help Maximize …" at bounding box center [370, 7] width 607 height 15
click at [660, 6] on icon "Close" at bounding box center [663, 6] width 7 height 5
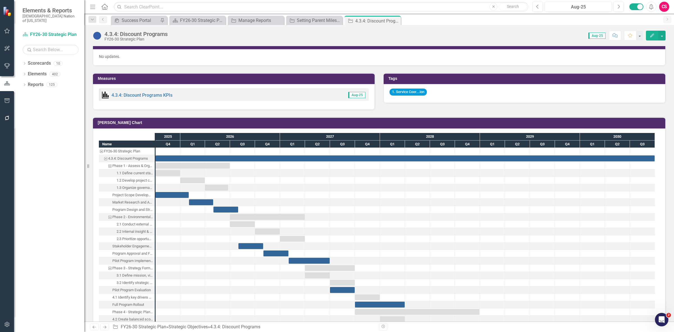
click at [8, 322] on icon "button" at bounding box center [7, 324] width 6 height 4
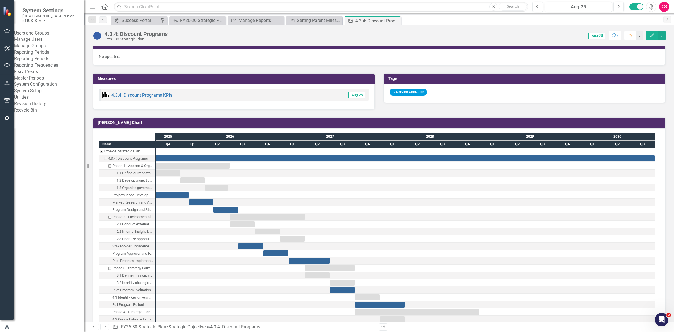
click at [52, 41] on link "Manage Users" at bounding box center [49, 39] width 70 height 6
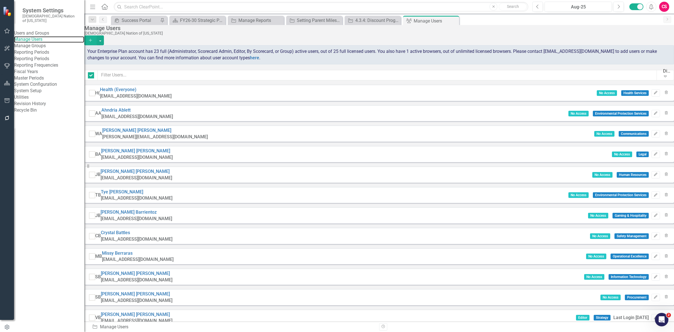
checkbox input "false"
click at [126, 80] on input "text" at bounding box center [378, 75] width 560 height 10
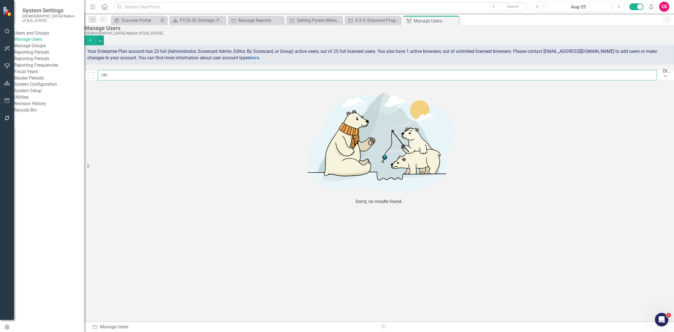
type input "ck"
checkbox input "false"
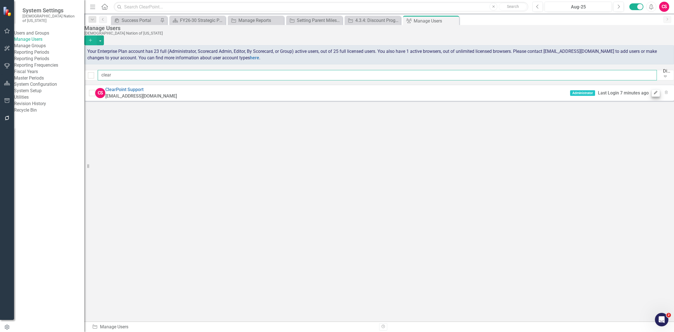
type input "clear"
click at [654, 94] on icon "Edit" at bounding box center [656, 92] width 4 height 3
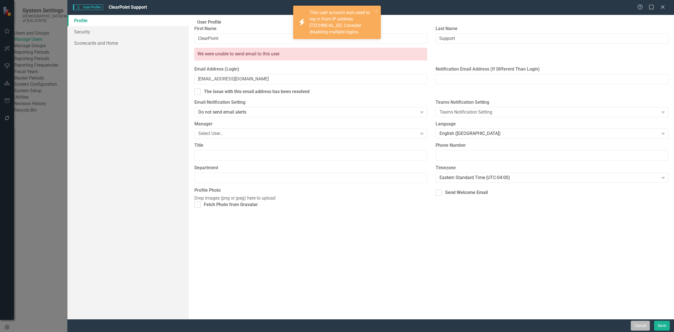
click at [637, 329] on button "Cancel" at bounding box center [640, 326] width 19 height 10
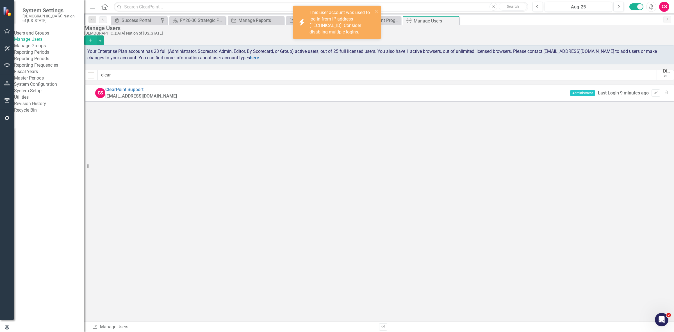
click at [12, 79] on button "button" at bounding box center [7, 84] width 13 height 12
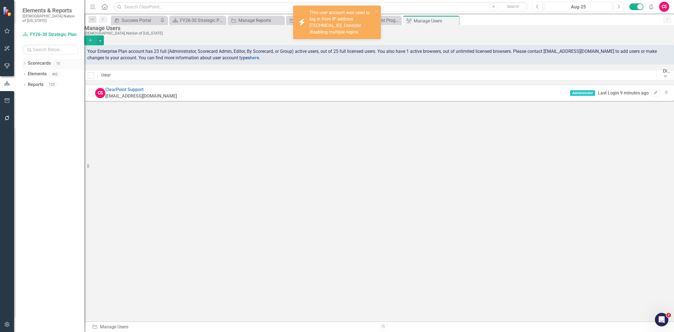
click at [38, 60] on link "Scorecards" at bounding box center [39, 63] width 23 height 6
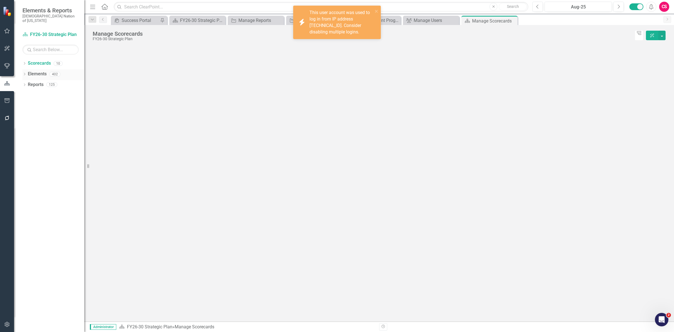
click at [37, 71] on link "Elements" at bounding box center [37, 74] width 19 height 6
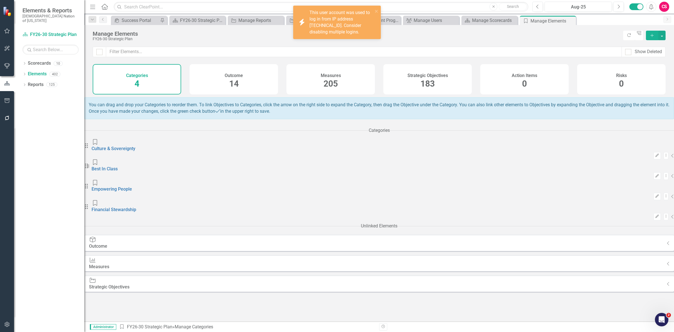
click at [409, 84] on div "Strategic Objectives 183" at bounding box center [428, 79] width 89 height 30
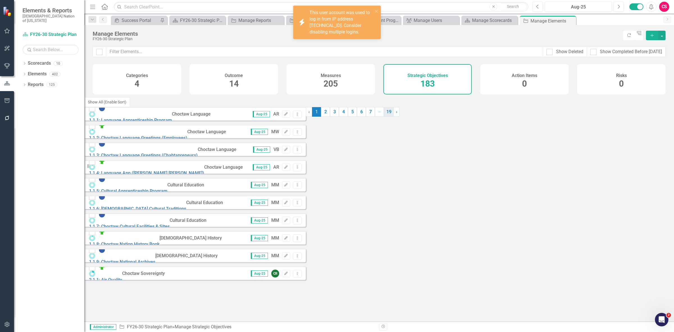
click at [394, 117] on link "19" at bounding box center [389, 112] width 10 height 10
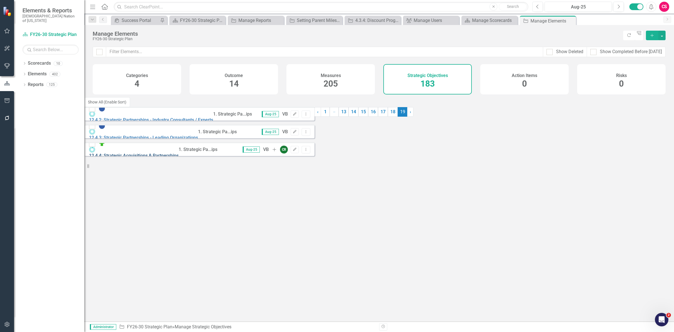
click at [179, 153] on link "12.4.4: Strategic Acquisitions & Partnerships" at bounding box center [134, 155] width 90 height 5
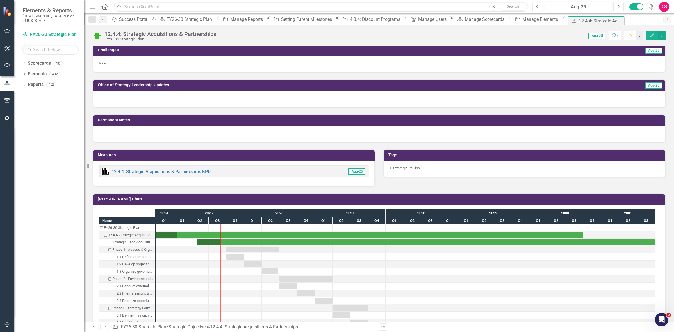
scroll to position [457, 0]
